Goal: Task Accomplishment & Management: Manage account settings

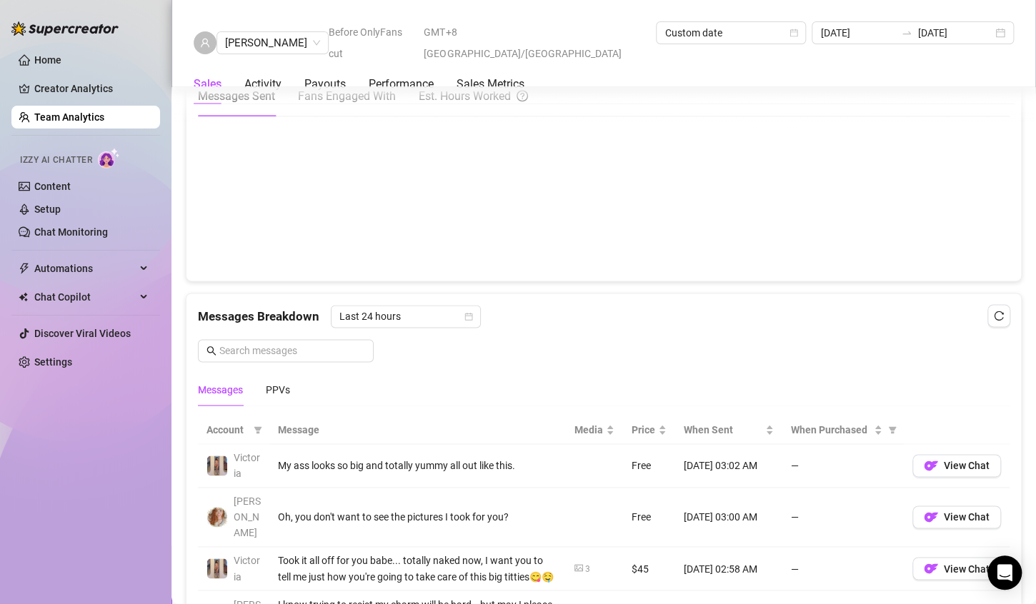
scroll to position [439, 0]
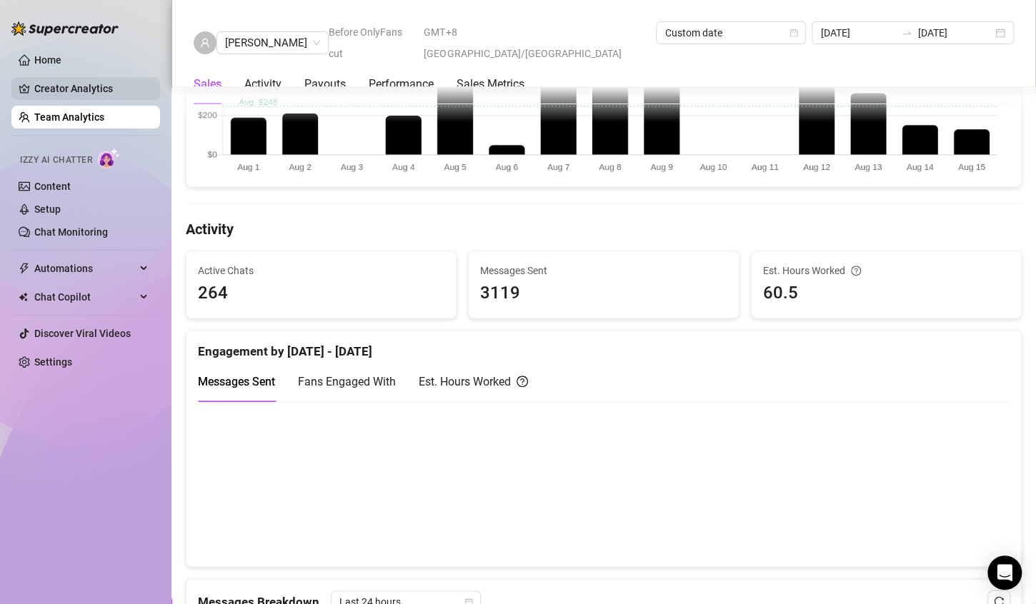
click at [81, 91] on link "Creator Analytics" at bounding box center [91, 88] width 114 height 23
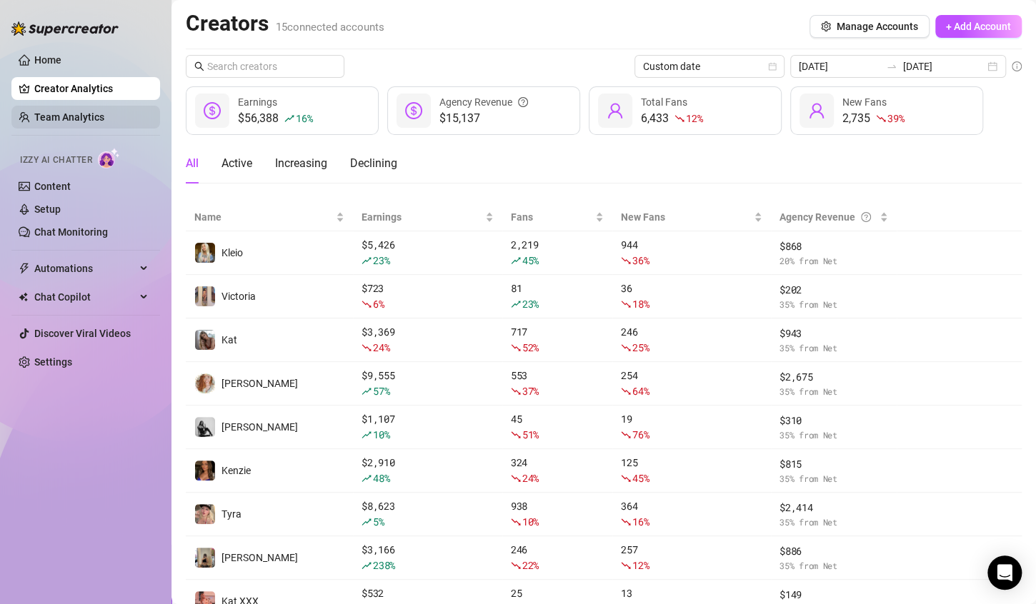
click at [79, 115] on link "Team Analytics" at bounding box center [69, 116] width 70 height 11
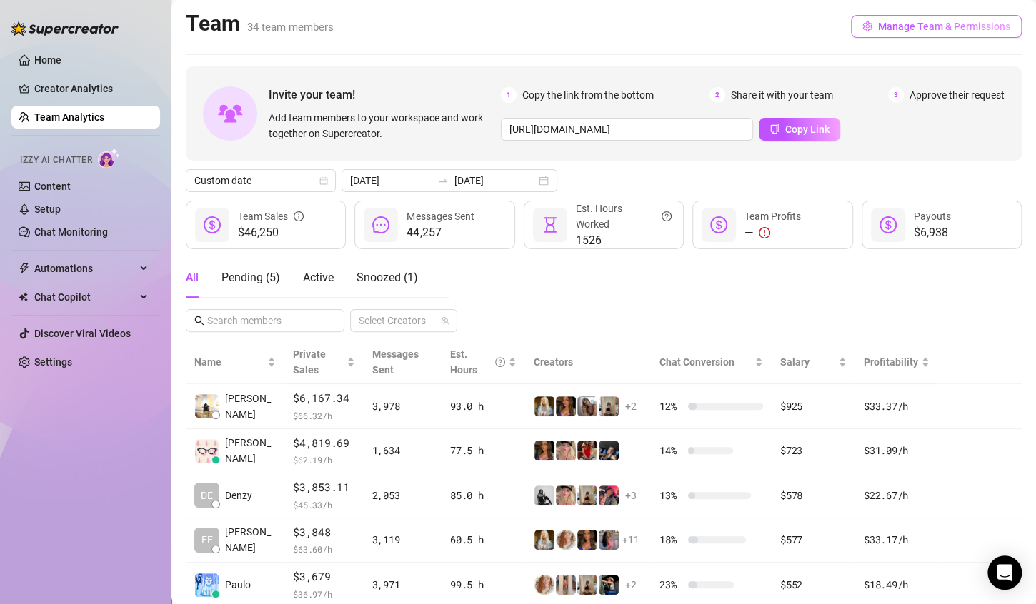
click at [930, 26] on span "Manage Team & Permissions" at bounding box center [944, 26] width 132 height 11
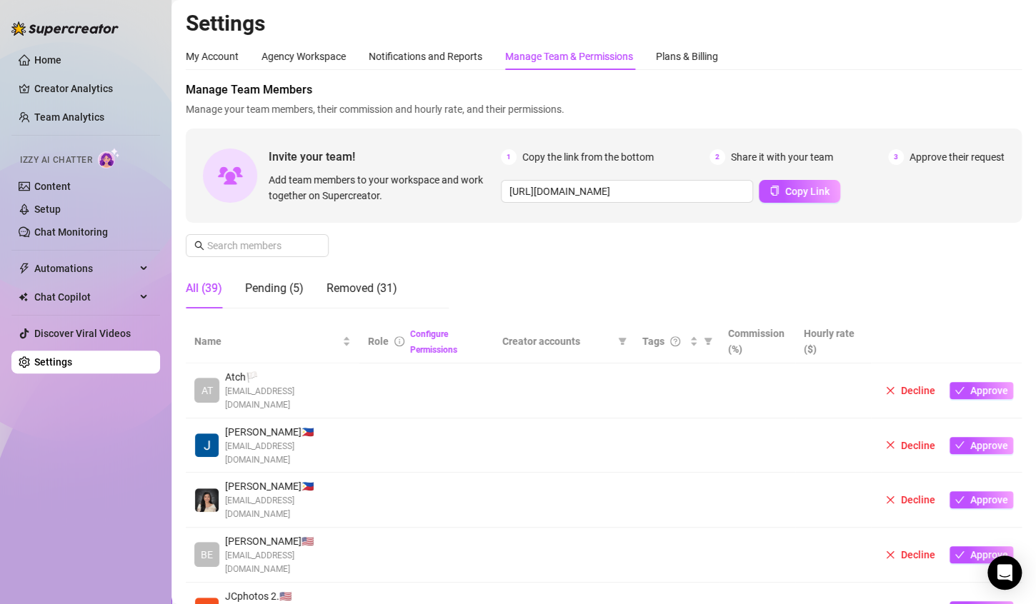
scroll to position [357, 0]
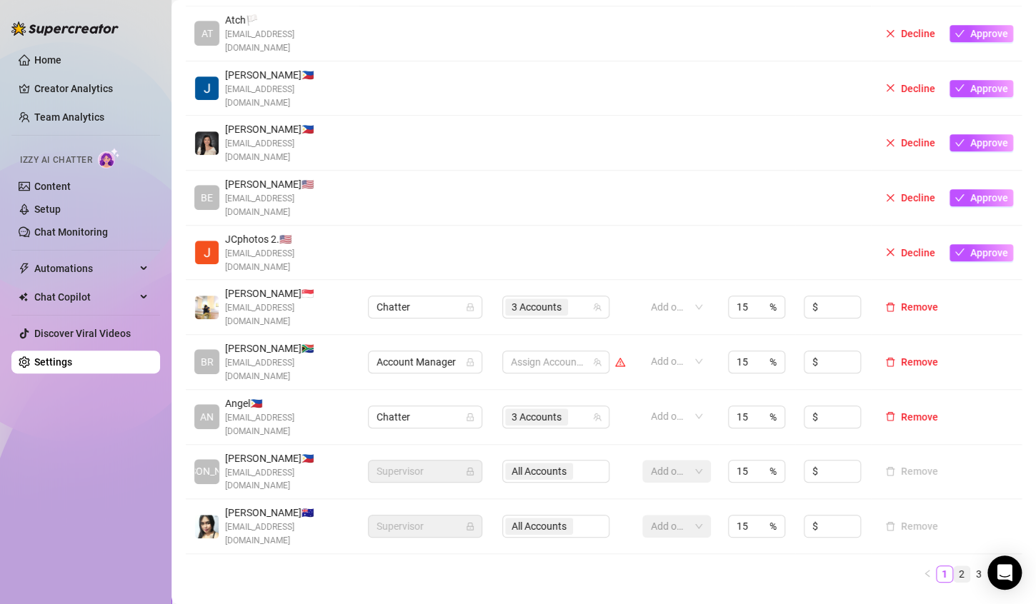
click at [954, 567] on link "2" at bounding box center [962, 575] width 16 height 16
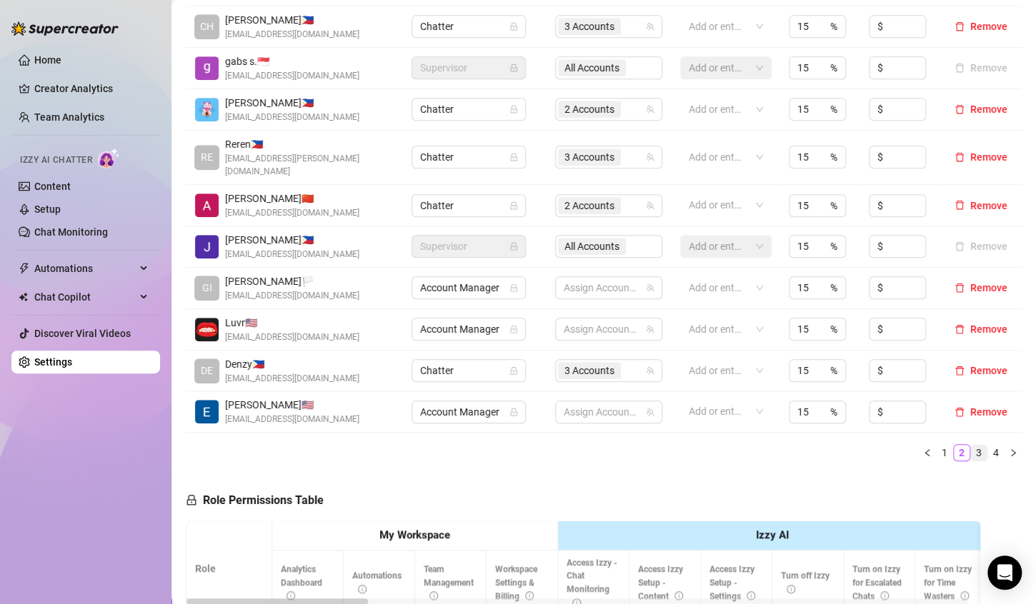
click at [971, 445] on link "3" at bounding box center [979, 453] width 16 height 16
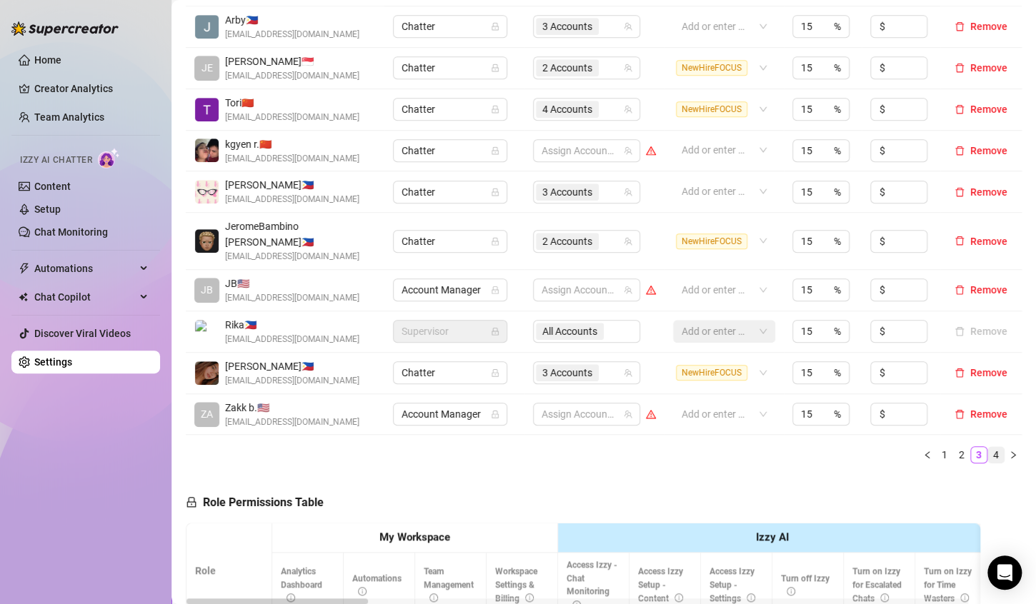
click at [988, 447] on link "4" at bounding box center [996, 455] width 16 height 16
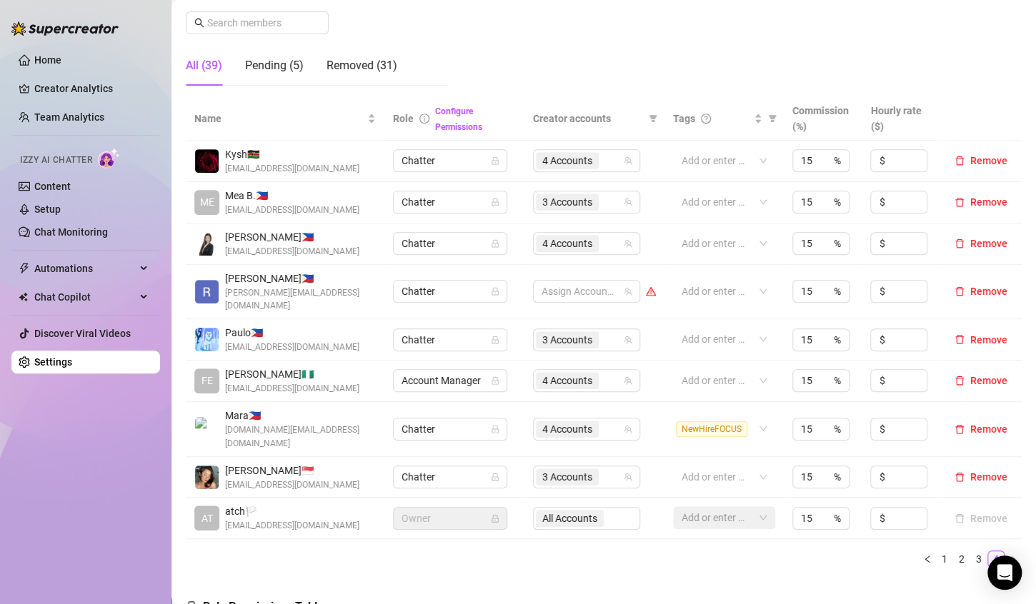
scroll to position [214, 0]
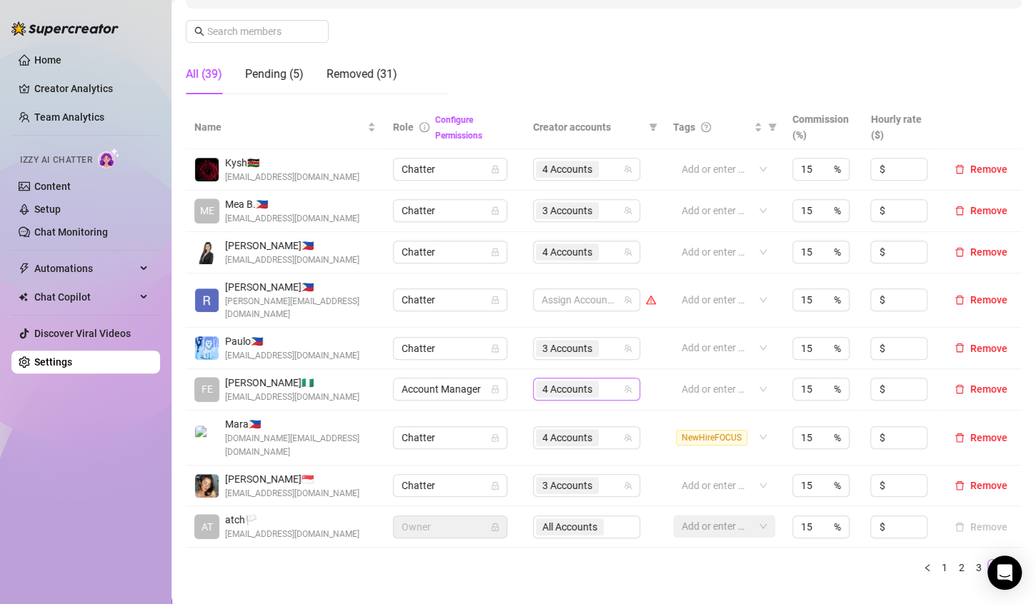
click at [604, 379] on div "4 Accounts" at bounding box center [579, 389] width 86 height 20
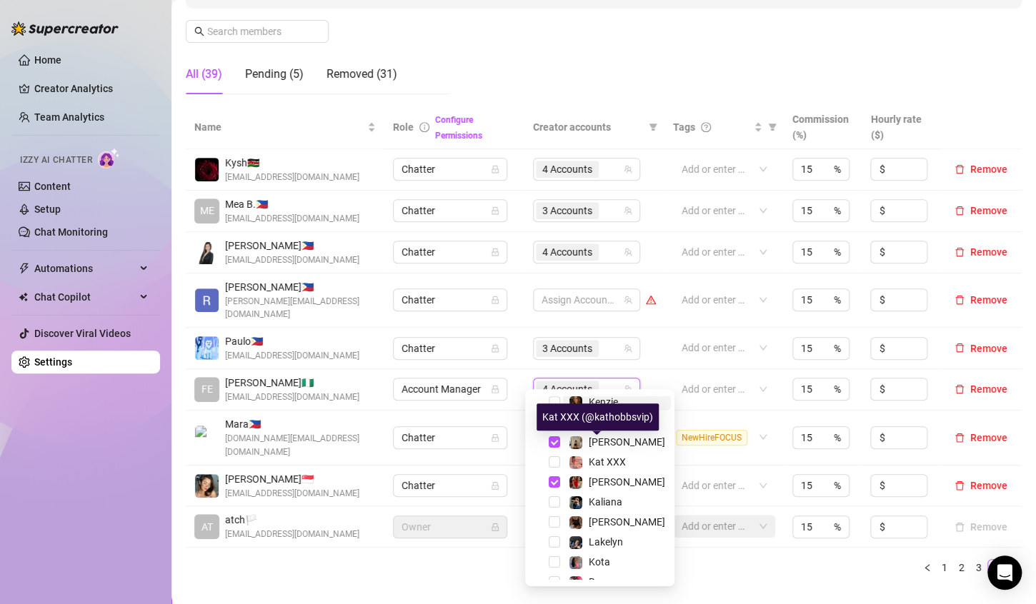
scroll to position [137, 0]
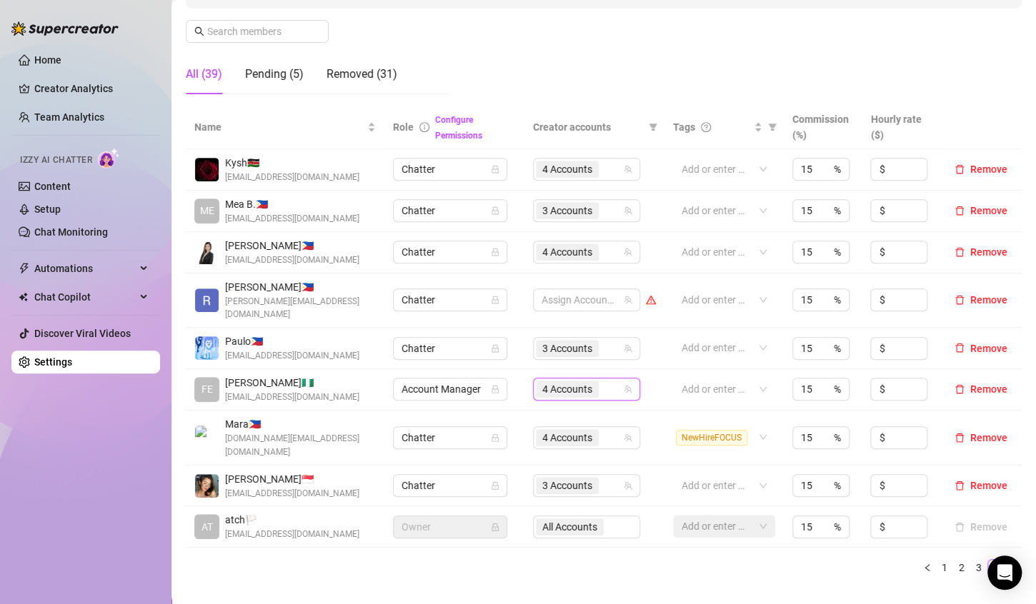
click at [971, 560] on link "3" at bounding box center [979, 568] width 16 height 16
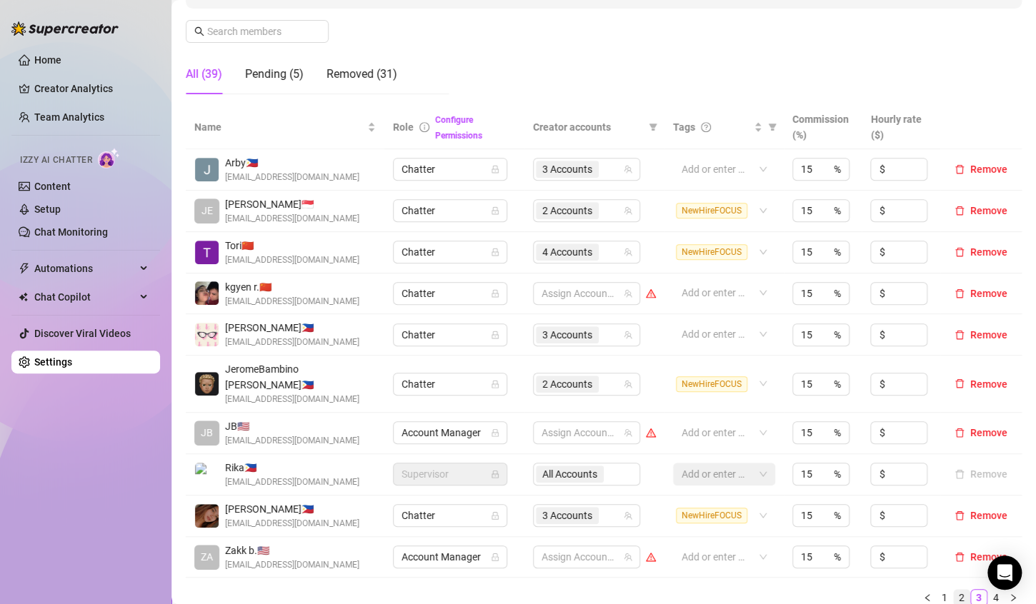
click at [954, 590] on link "2" at bounding box center [962, 598] width 16 height 16
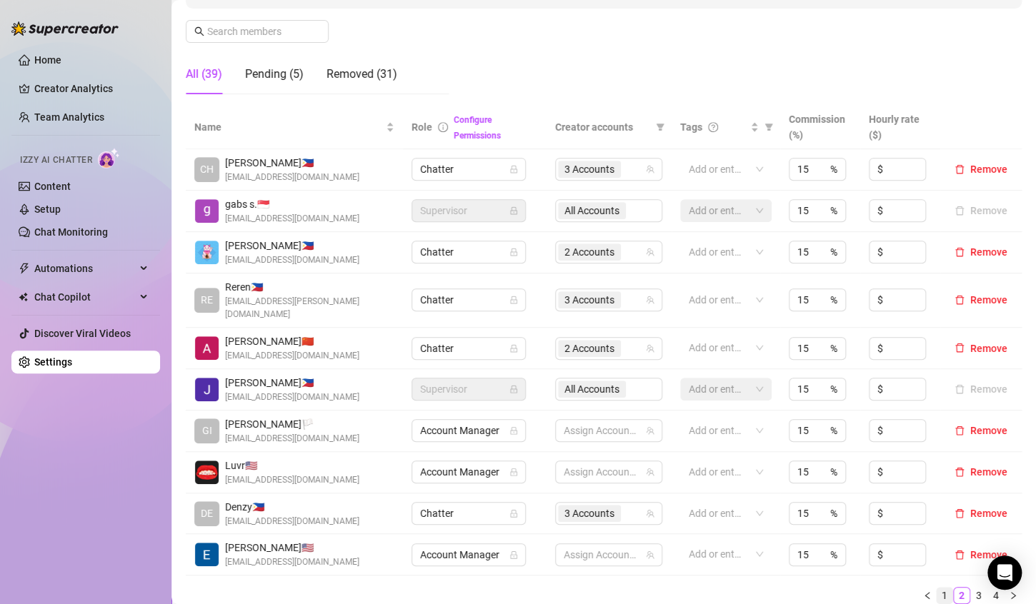
click at [937, 588] on link "1" at bounding box center [945, 596] width 16 height 16
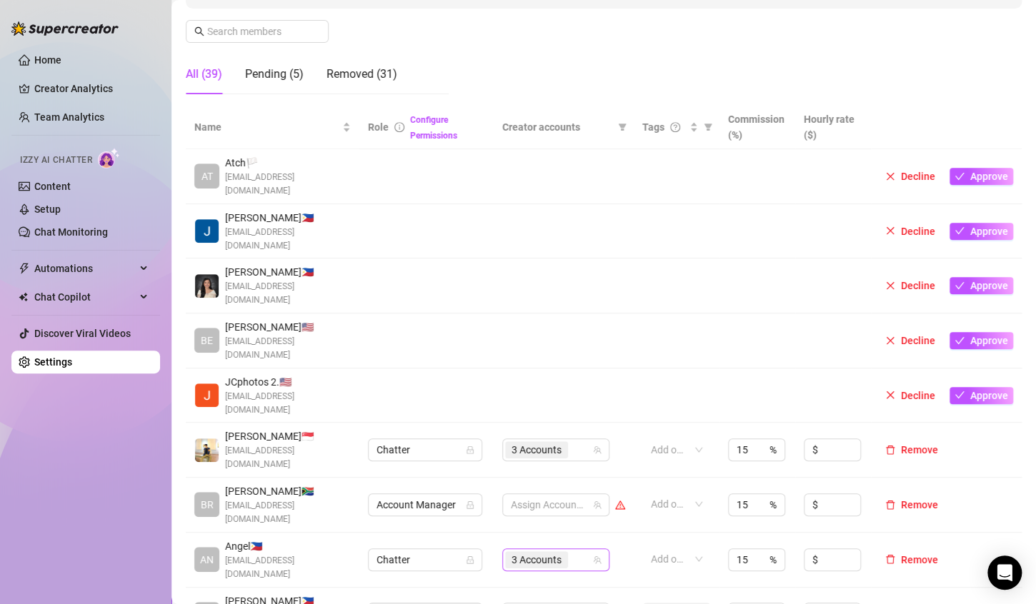
click at [571, 550] on div "3 Accounts" at bounding box center [548, 560] width 86 height 20
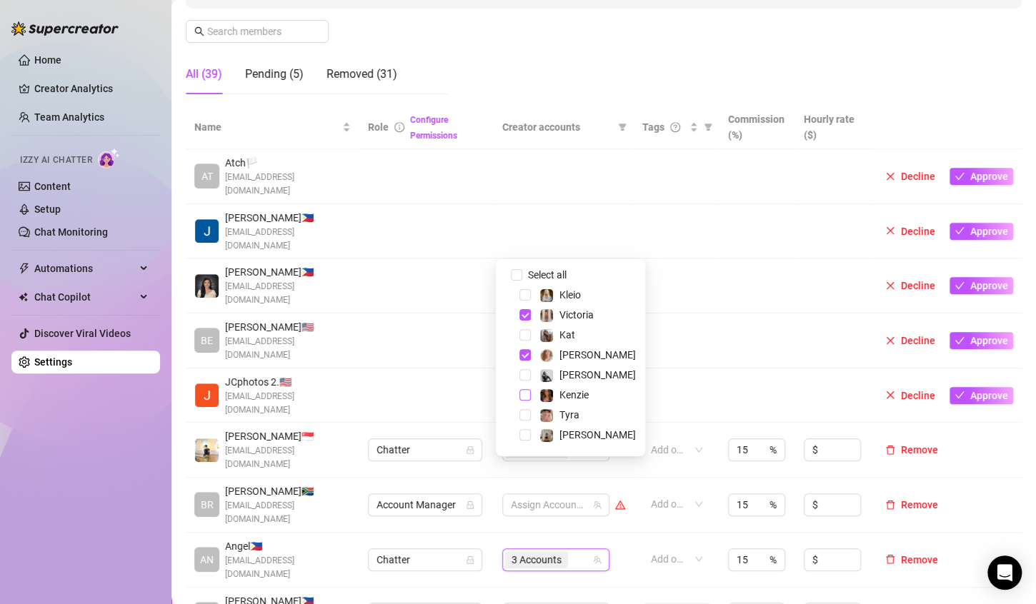
click at [525, 394] on span "Select tree node" at bounding box center [524, 394] width 11 height 11
click at [527, 337] on span "Select tree node" at bounding box center [524, 334] width 11 height 11
click at [768, 369] on td at bounding box center [758, 396] width 76 height 55
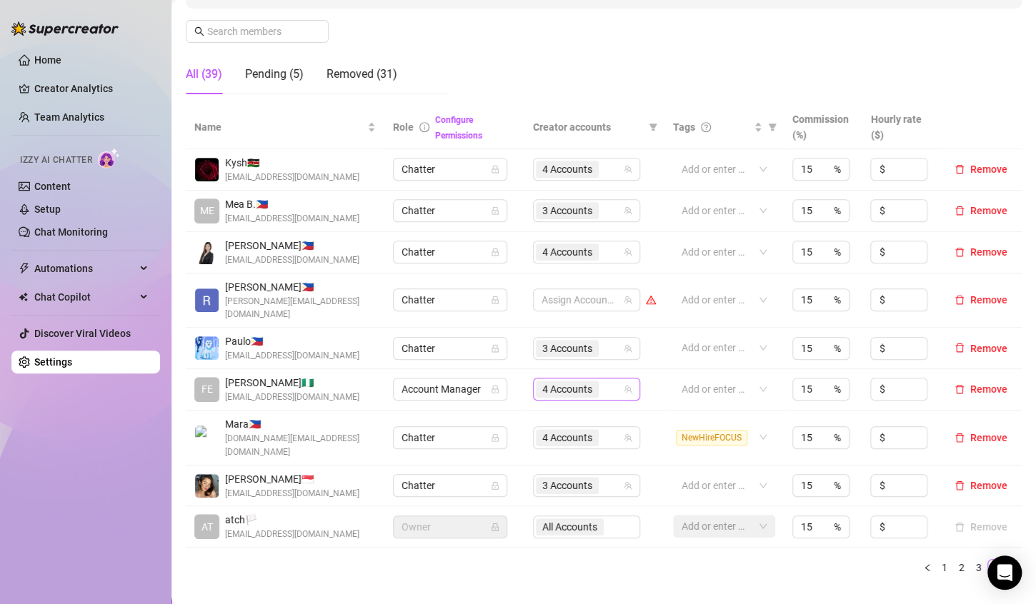
click at [599, 379] on div "4 Accounts" at bounding box center [579, 389] width 86 height 20
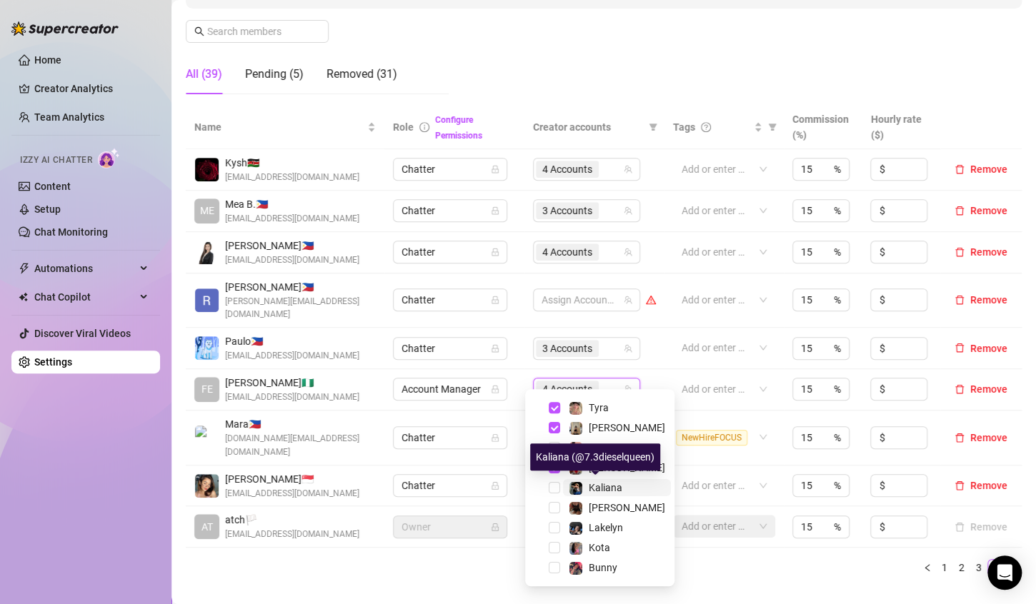
click at [579, 493] on img at bounding box center [575, 488] width 13 height 13
click at [728, 559] on ul "1 2 3 4" at bounding box center [604, 567] width 836 height 17
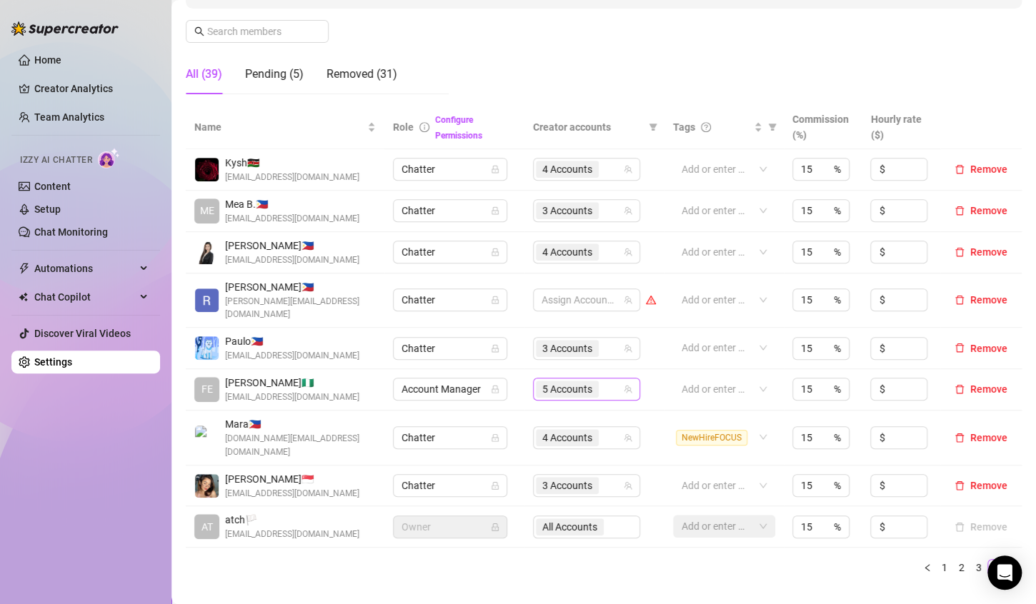
click at [597, 379] on div "5 Accounts" at bounding box center [579, 389] width 86 height 20
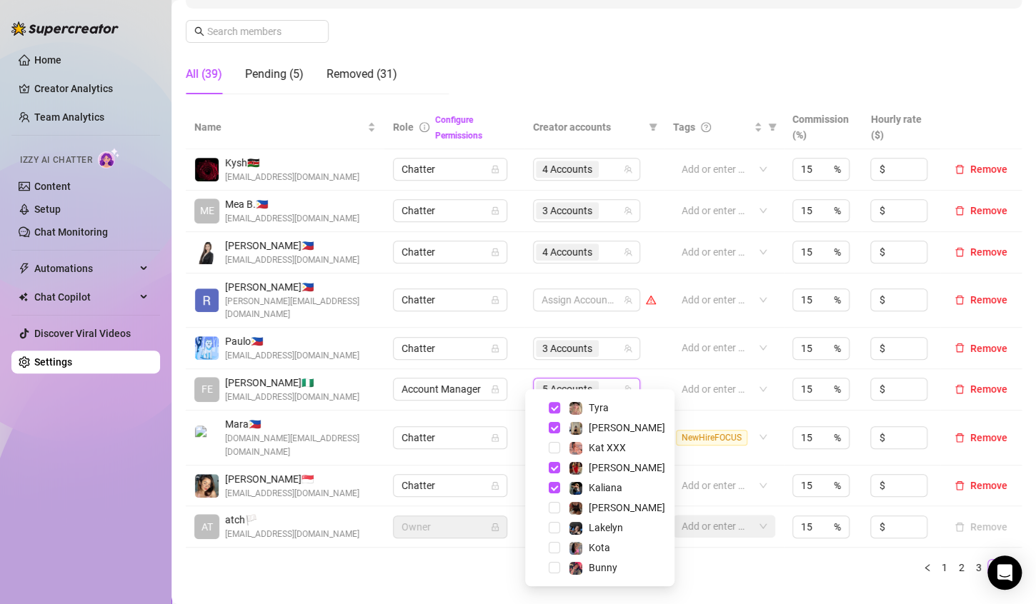
click at [742, 550] on div "Name Role Configure Permissions Creator accounts Tags Commission (%) Hourly rat…" at bounding box center [604, 347] width 836 height 482
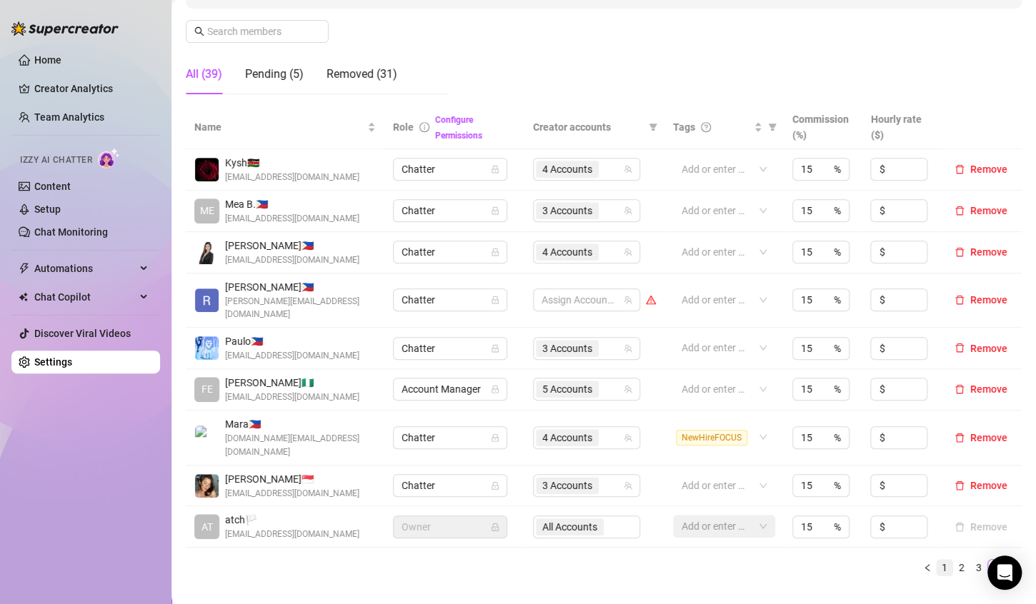
click at [937, 560] on link "1" at bounding box center [945, 568] width 16 height 16
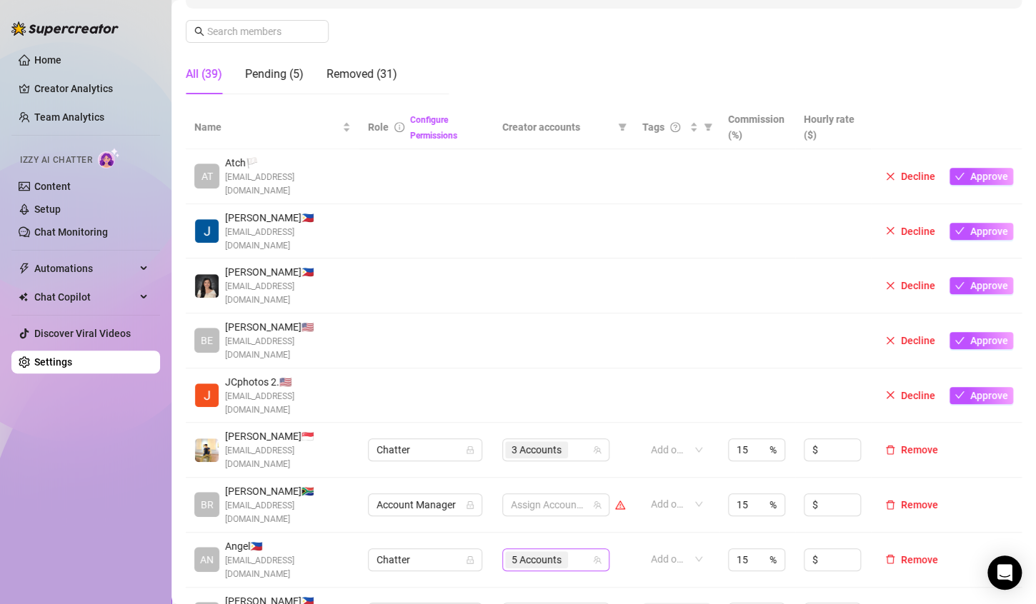
click at [572, 550] on div "5 Accounts" at bounding box center [548, 560] width 86 height 20
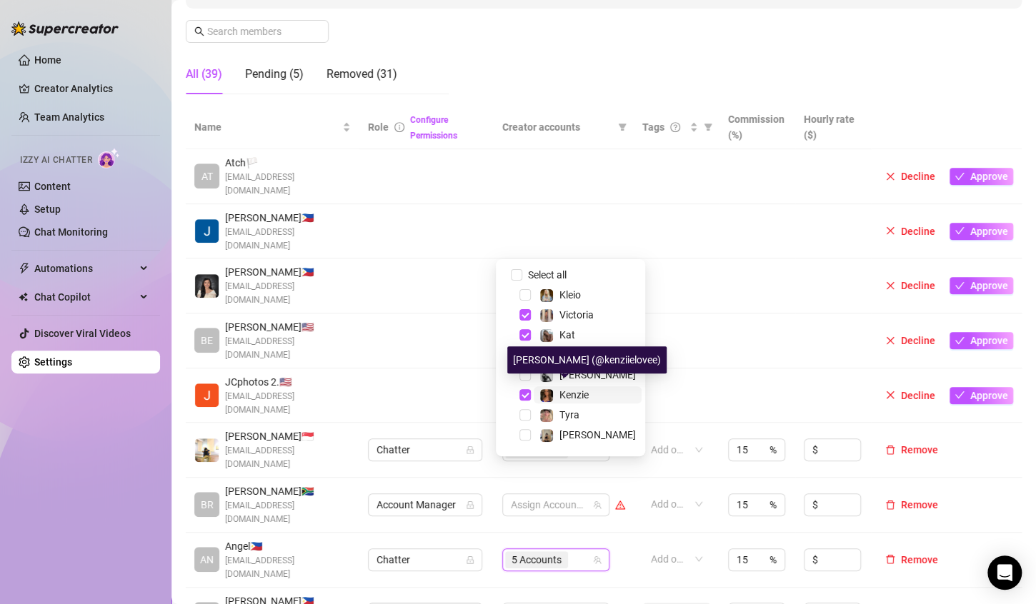
scroll to position [71, 0]
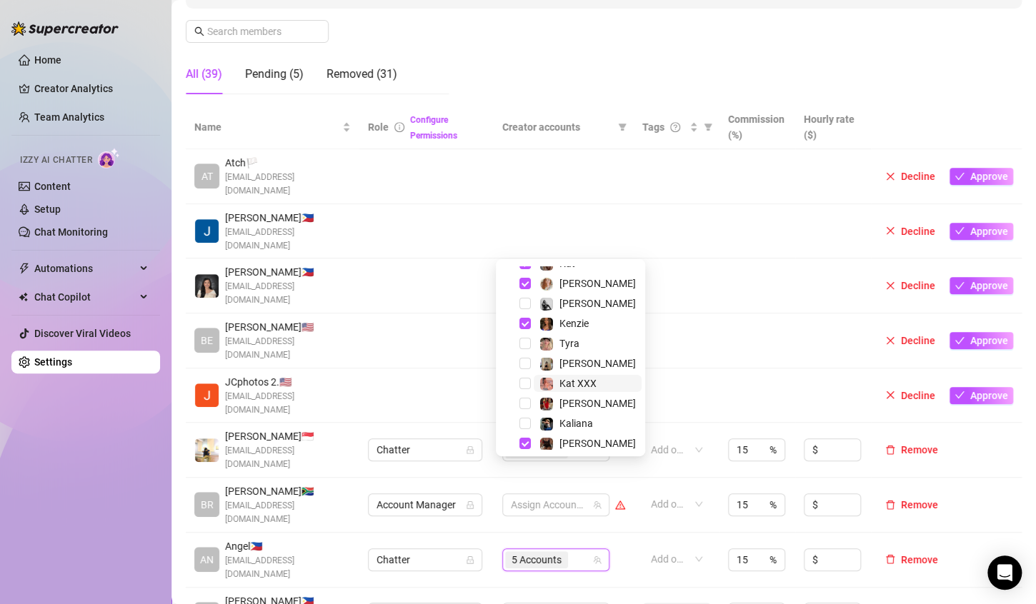
click at [555, 380] on div "Kat XXX" at bounding box center [567, 383] width 57 height 17
click at [720, 369] on td at bounding box center [758, 396] width 76 height 55
